Goal: Transaction & Acquisition: Purchase product/service

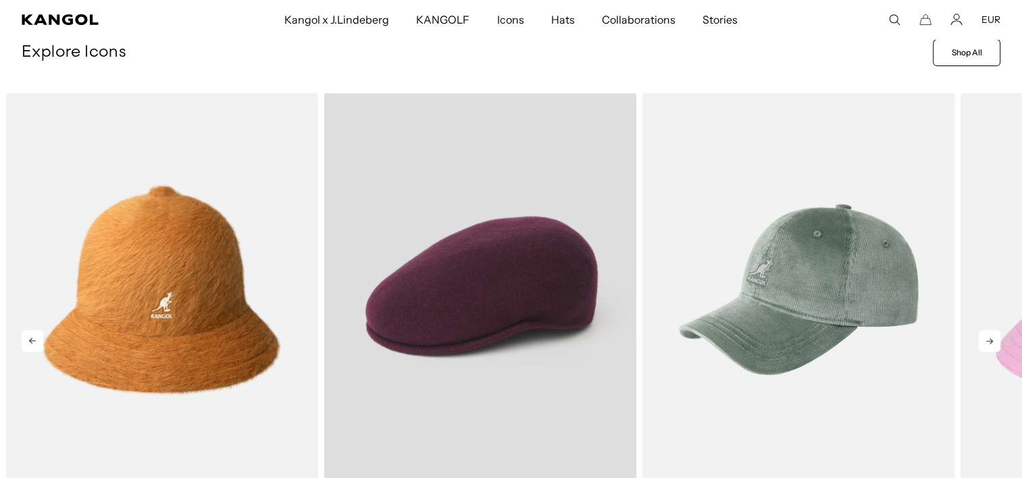
click at [483, 261] on video "Wool 504" at bounding box center [480, 289] width 313 height 392
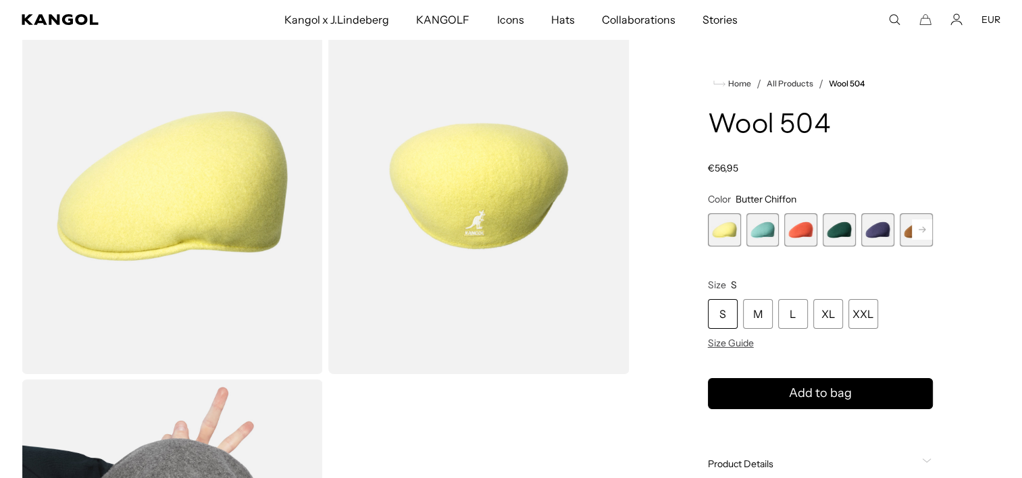
click at [914, 231] on rect at bounding box center [922, 230] width 20 height 20
click at [870, 227] on span "7 of 21" at bounding box center [878, 230] width 33 height 33
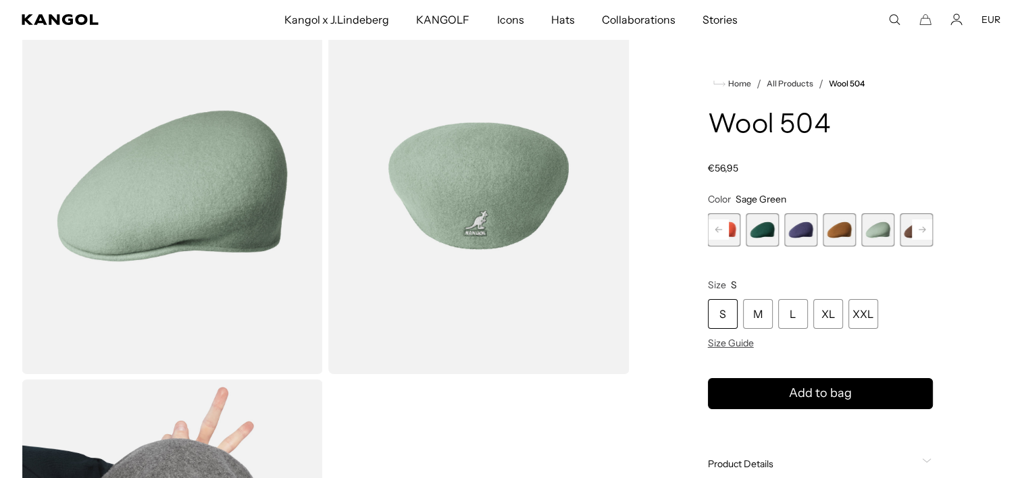
click at [906, 230] on span "8 of 21" at bounding box center [916, 230] width 33 height 33
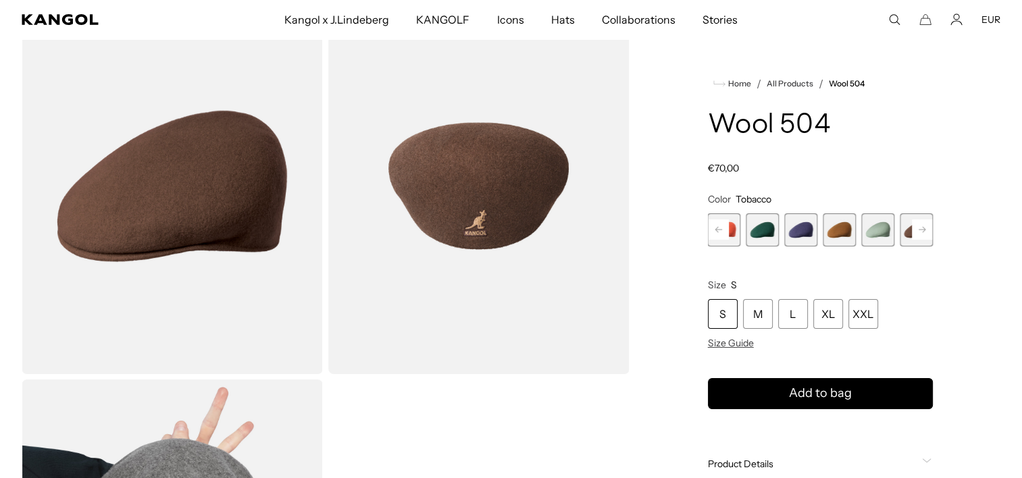
click at [882, 229] on span "7 of 21" at bounding box center [878, 230] width 33 height 33
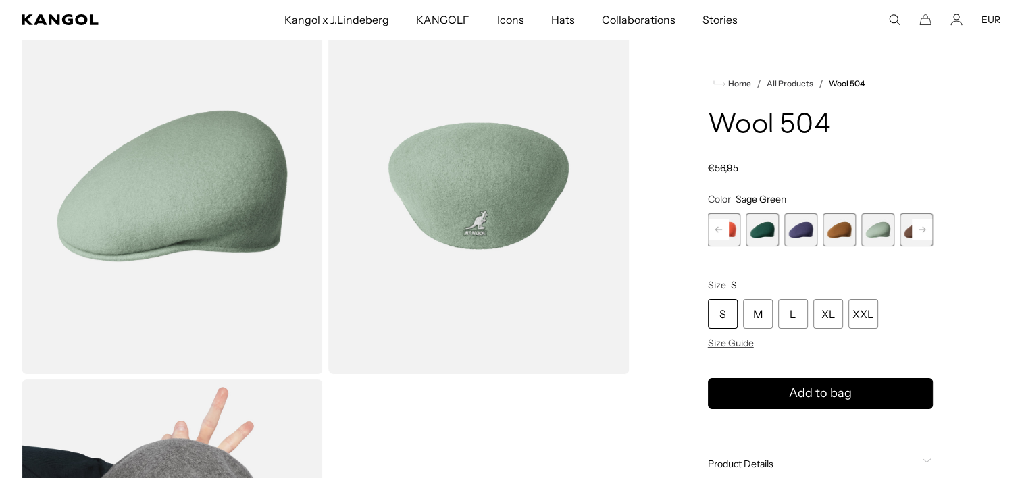
click at [924, 228] on rect at bounding box center [922, 230] width 20 height 20
drag, startPoint x: 924, startPoint y: 228, endPoint x: 876, endPoint y: 235, distance: 48.5
click at [876, 235] on span "9 of 21" at bounding box center [878, 230] width 33 height 33
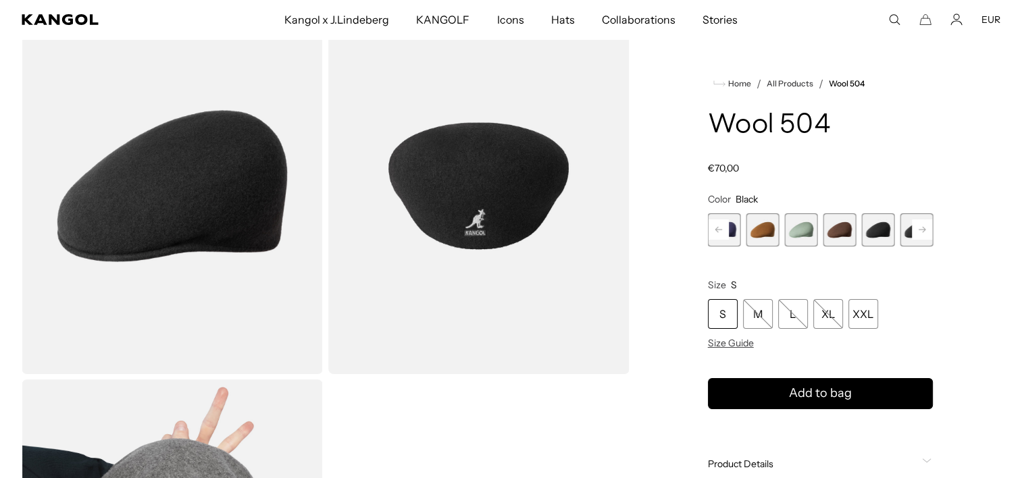
scroll to position [0, 278]
click at [905, 233] on span "10 of 21" at bounding box center [916, 230] width 33 height 33
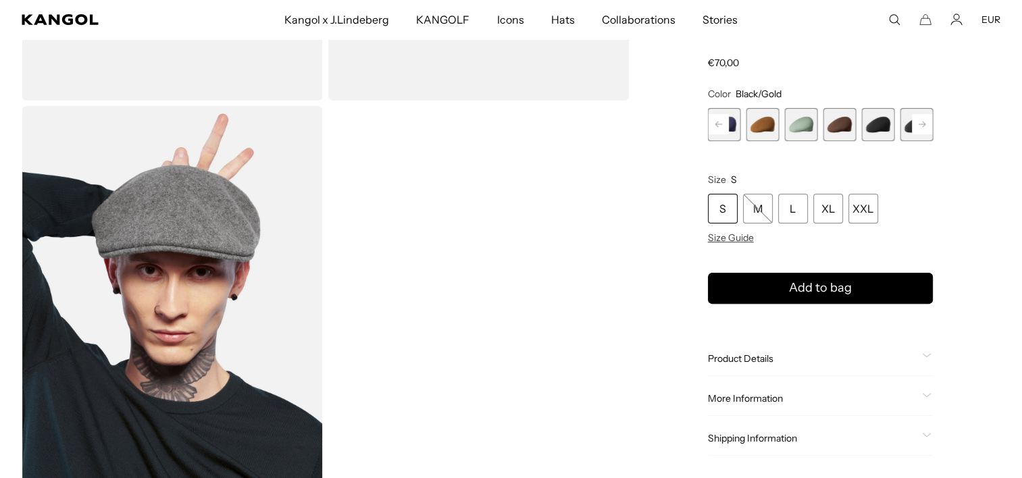
scroll to position [360, 0]
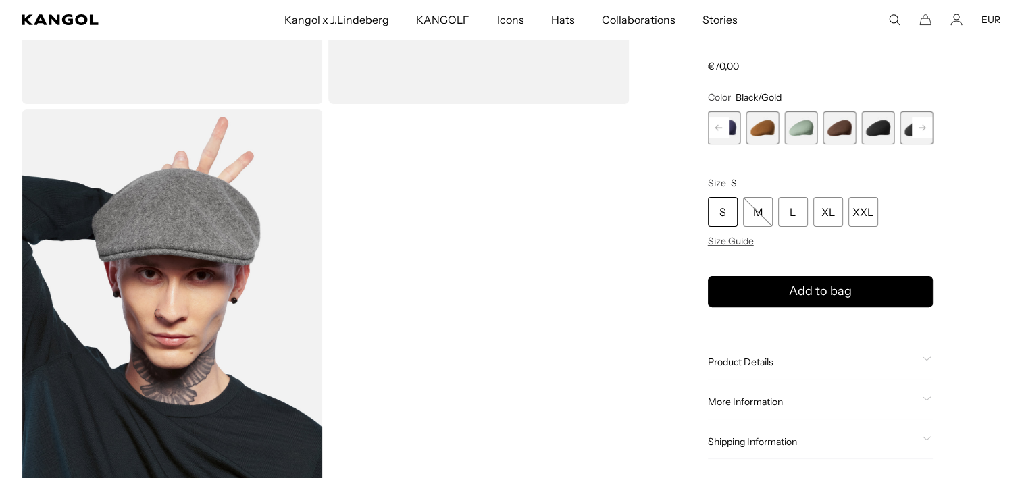
click at [832, 127] on span "8 of 21" at bounding box center [839, 127] width 33 height 33
